Goal: Transaction & Acquisition: Purchase product/service

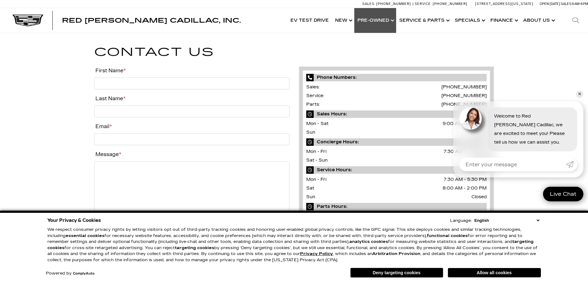
click at [391, 20] on link "Show Pre-Owned" at bounding box center [375, 20] width 42 height 25
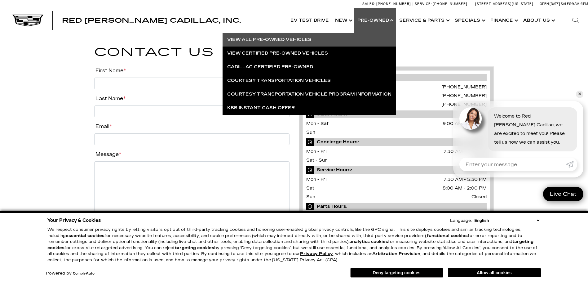
click at [285, 37] on link "View All Pre-Owned Vehicles" at bounding box center [308, 40] width 173 height 14
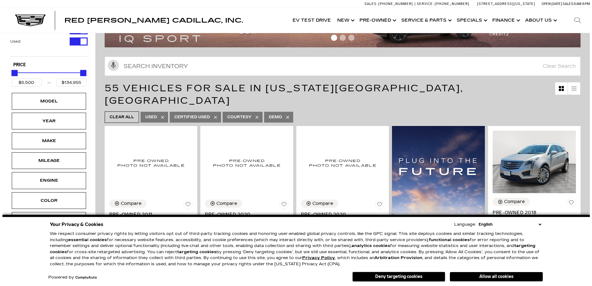
scroll to position [62, 0]
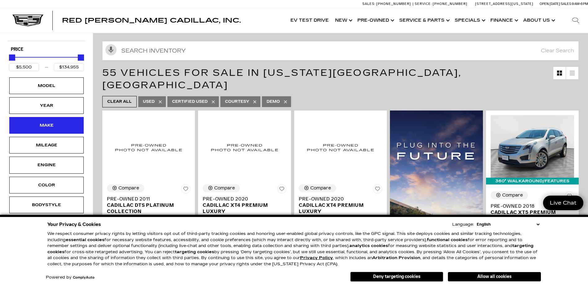
click at [52, 124] on div "Make" at bounding box center [46, 125] width 31 height 7
